Goal: Task Accomplishment & Management: Manage account settings

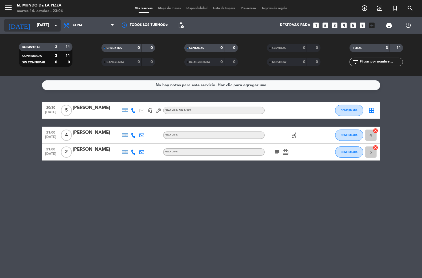
click at [6, 22] on icon "[DATE]" at bounding box center [19, 25] width 30 height 12
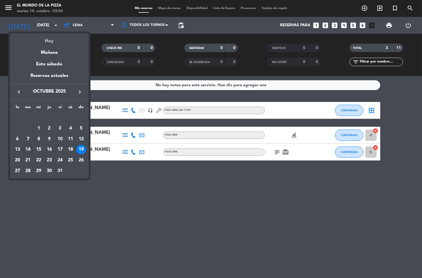
click at [49, 43] on div "Hoy" at bounding box center [49, 39] width 79 height 12
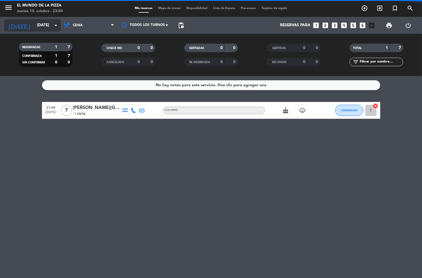
click at [47, 21] on input "[DATE]" at bounding box center [60, 25] width 53 height 10
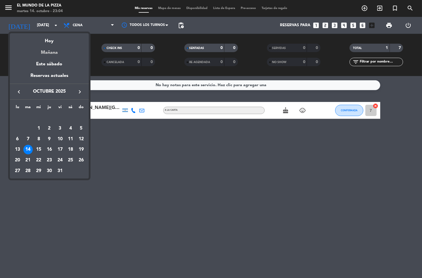
click at [54, 56] on div "Mañana" at bounding box center [49, 51] width 79 height 12
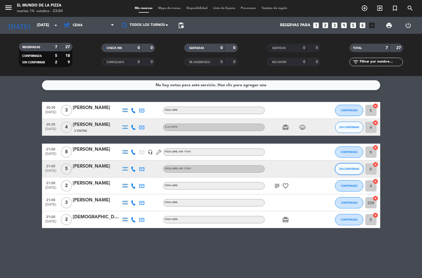
click at [348, 166] on button "SIN CONFIRMAR" at bounding box center [349, 169] width 28 height 11
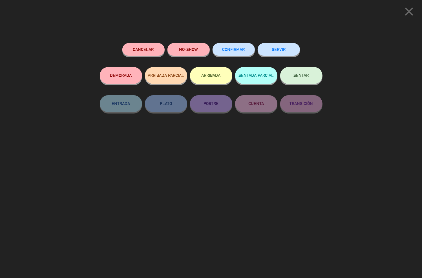
click at [244, 49] on span "CONFIRMAR" at bounding box center [234, 49] width 23 height 5
click at [230, 51] on button "CONFIRMAR" at bounding box center [234, 49] width 42 height 13
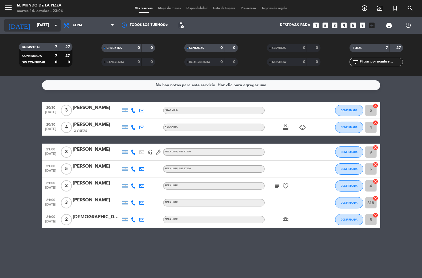
click at [34, 26] on input "[DATE]" at bounding box center [60, 25] width 53 height 10
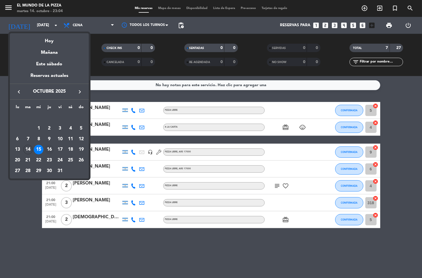
click at [47, 151] on div "16" at bounding box center [50, 150] width 10 height 10
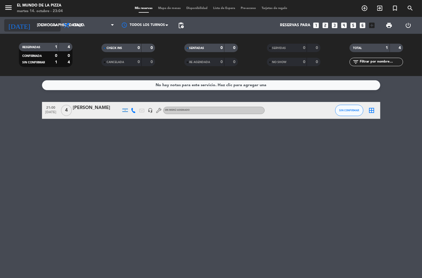
click at [48, 30] on div "[DATE] [DATE] arrow_drop_down" at bounding box center [32, 25] width 56 height 12
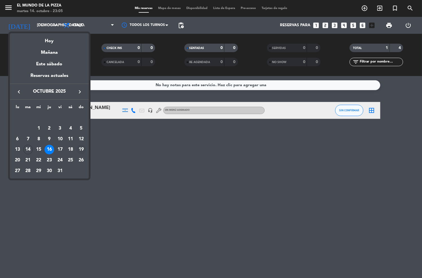
click at [82, 149] on div "19" at bounding box center [81, 150] width 10 height 10
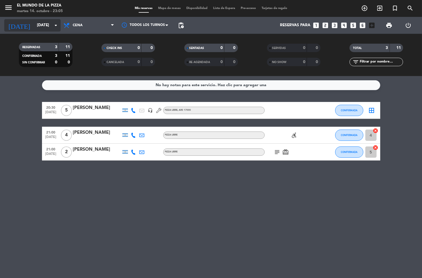
click at [36, 31] on div "[DATE] [DATE] arrow_drop_down" at bounding box center [32, 25] width 56 height 12
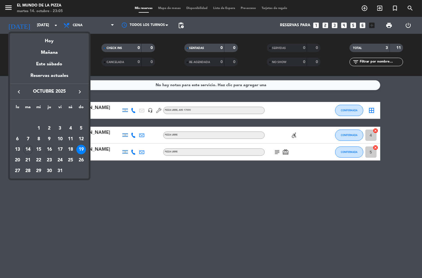
click at [47, 150] on div "16" at bounding box center [50, 150] width 10 height 10
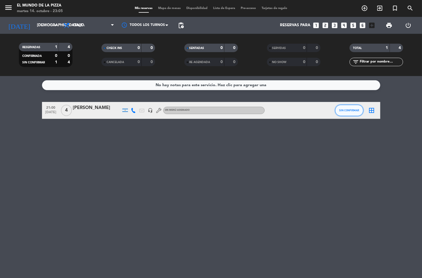
click at [352, 108] on button "SIN CONFIRMAR" at bounding box center [349, 110] width 28 height 11
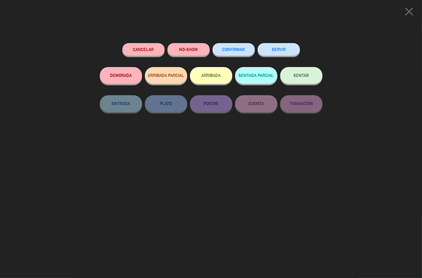
click at [247, 52] on button "CONFIRMAR" at bounding box center [234, 49] width 42 height 13
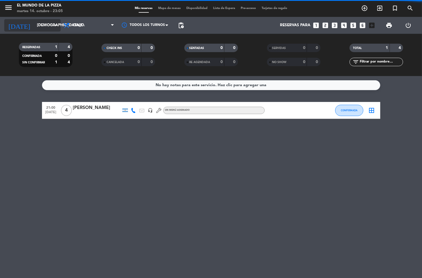
click at [36, 27] on input "[DEMOGRAPHIC_DATA][DATE]" at bounding box center [60, 25] width 53 height 10
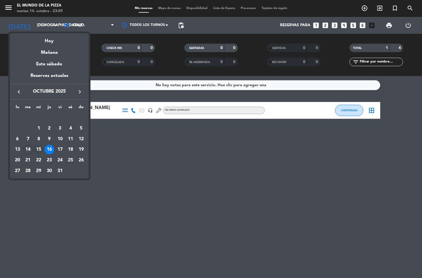
click at [39, 147] on div "15" at bounding box center [39, 150] width 10 height 10
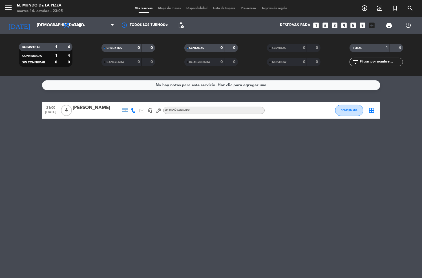
type input "[DATE]"
click at [42, 160] on div "No hay notas para este servicio. Haz clic para agregar una 21:00 [DATE] 4 [PERS…" at bounding box center [211, 177] width 422 height 202
